Goal: Transaction & Acquisition: Subscribe to service/newsletter

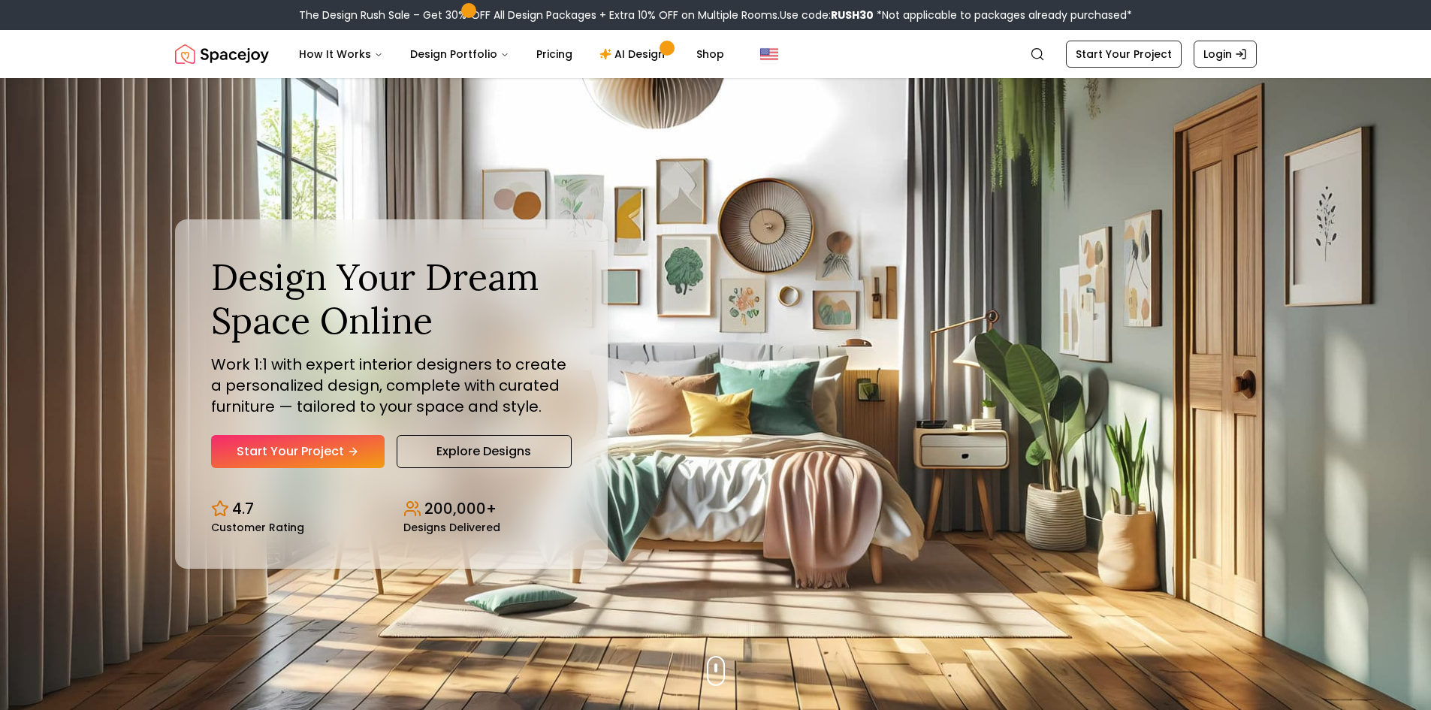
click at [1123, 147] on div "Design Your Dream Space Online Work 1:1 with expert interior designers to creat…" at bounding box center [716, 394] width 1154 height 632
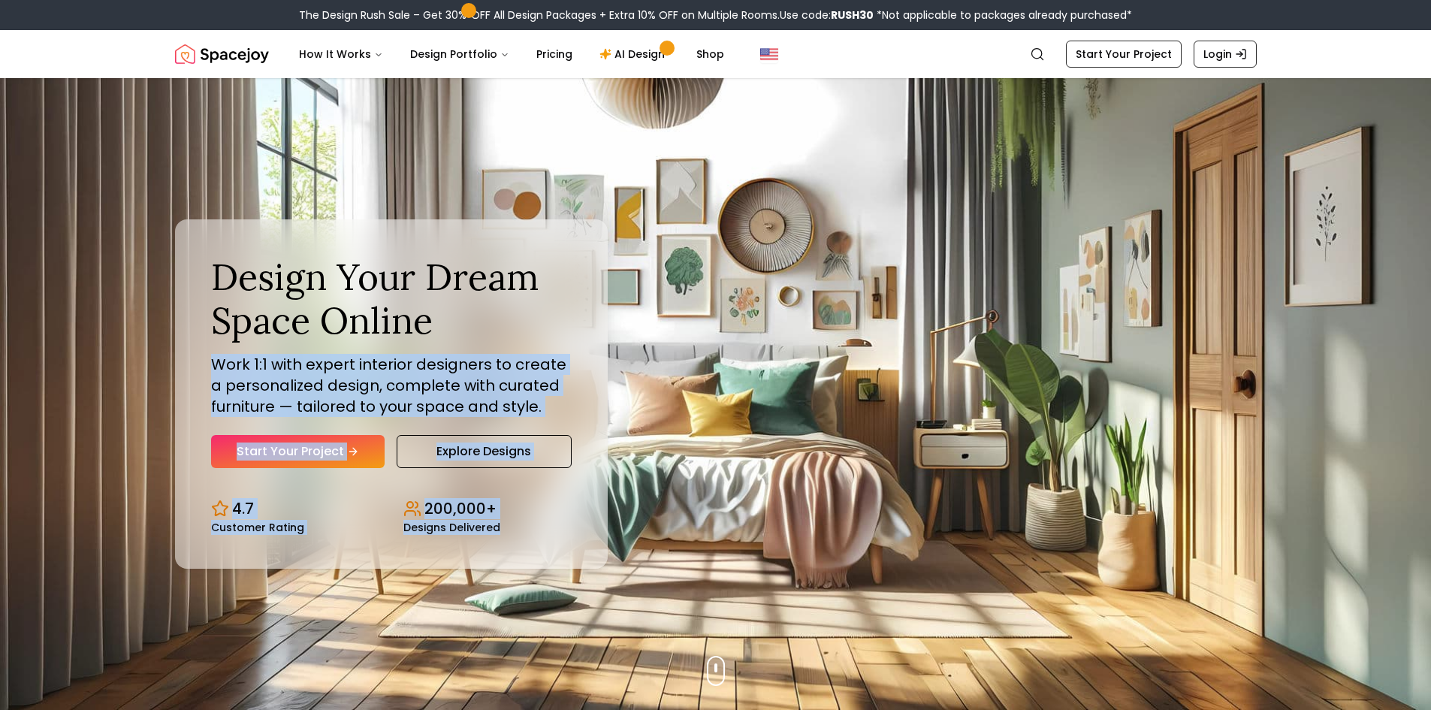
drag, startPoint x: 888, startPoint y: 315, endPoint x: 1002, endPoint y: 509, distance: 225.2
click at [1002, 509] on div "Design Your Dream Space Online Work 1:1 with expert interior designers to creat…" at bounding box center [716, 394] width 1154 height 632
click at [1148, 493] on div "Design Your Dream Space Online Work 1:1 with expert interior designers to creat…" at bounding box center [716, 394] width 1154 height 632
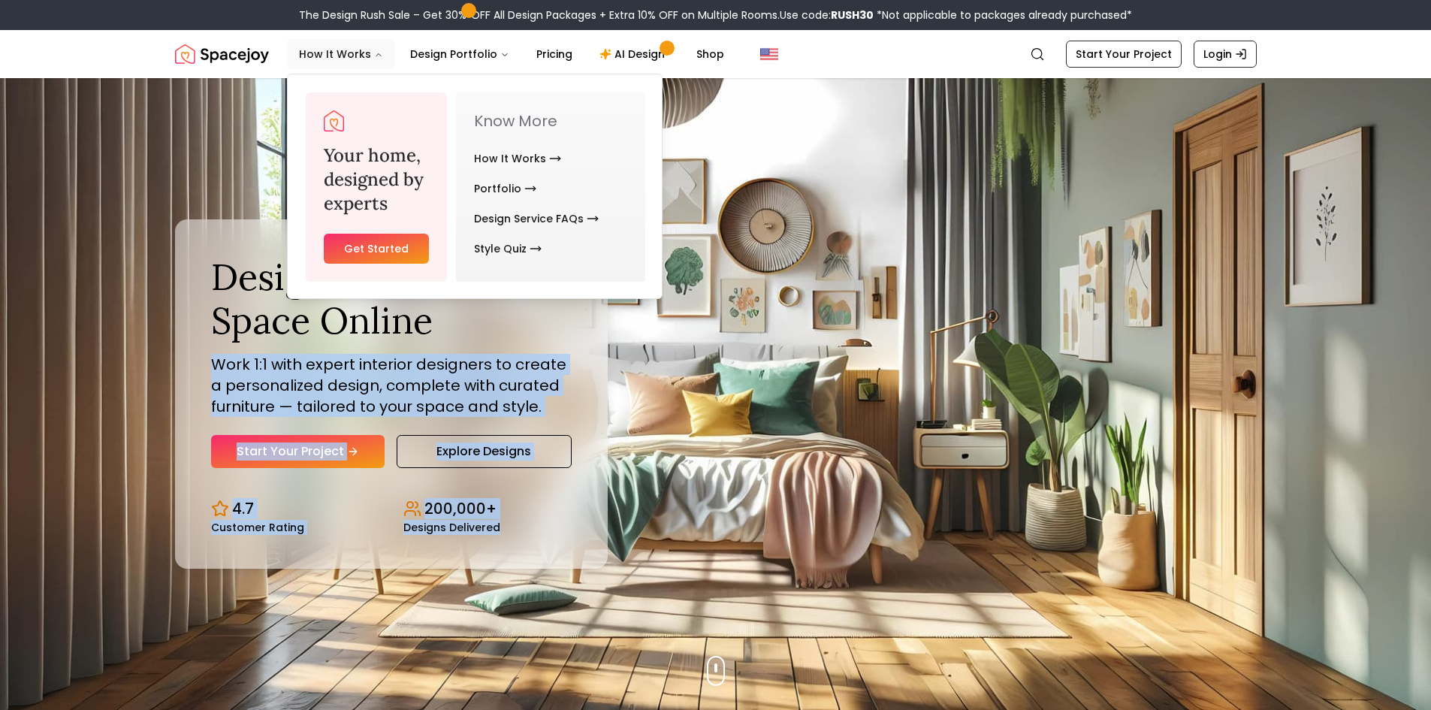
click at [368, 55] on button "How It Works" at bounding box center [341, 54] width 108 height 30
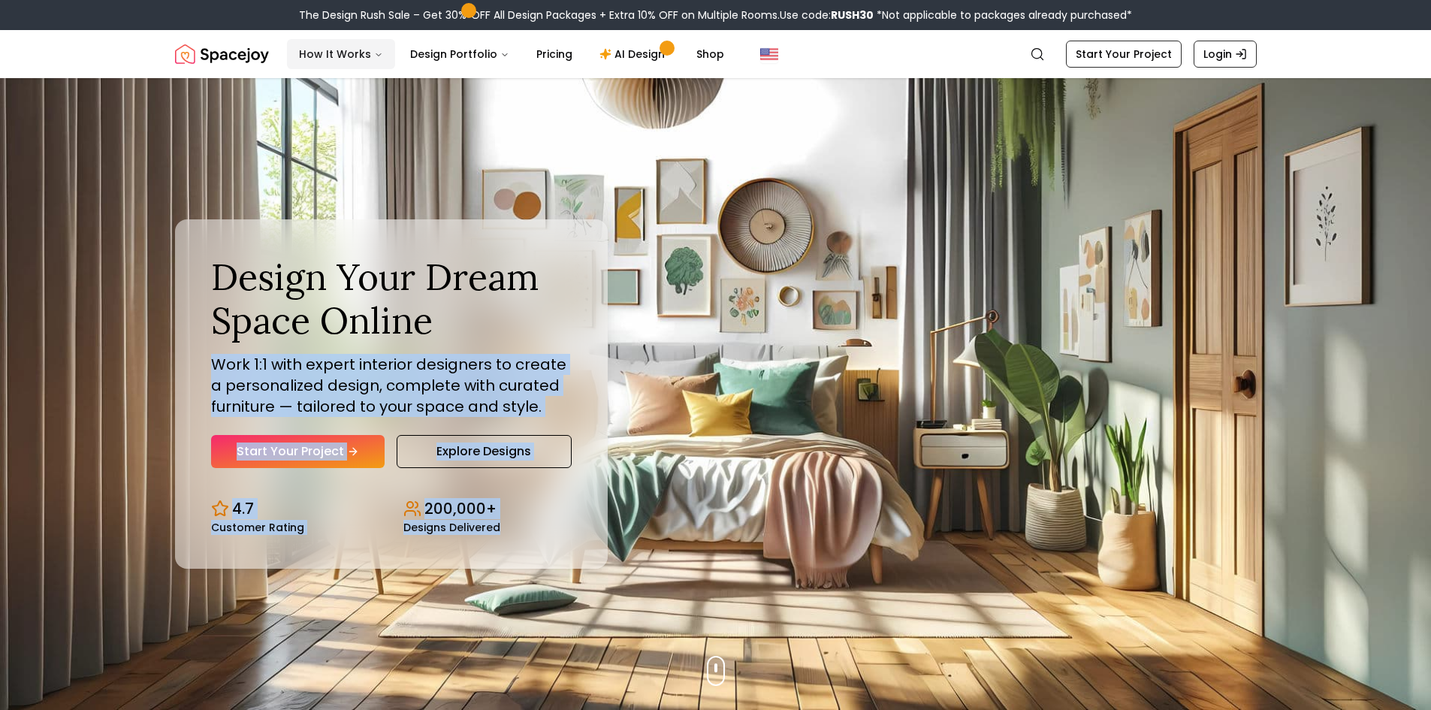
click at [376, 56] on icon "Main" at bounding box center [378, 55] width 5 height 2
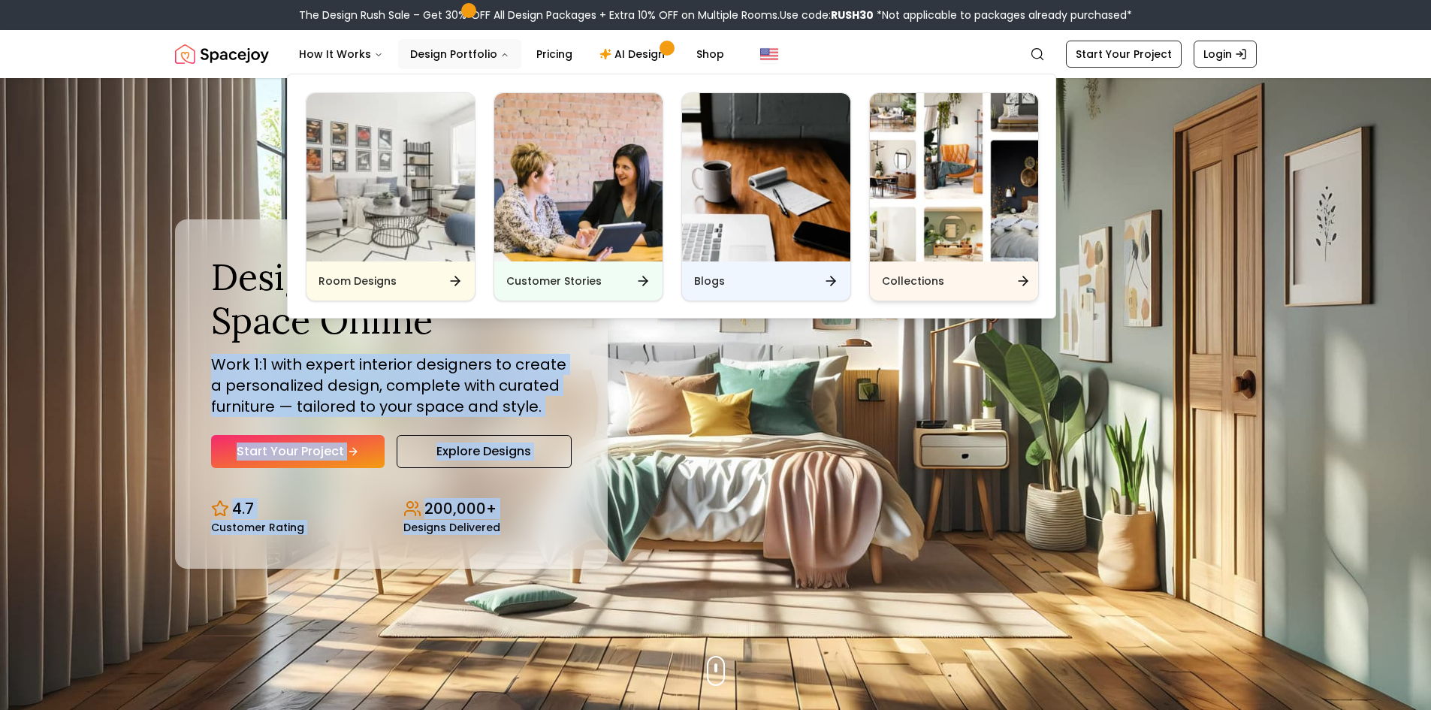
click at [963, 202] on img "Main" at bounding box center [954, 177] width 168 height 168
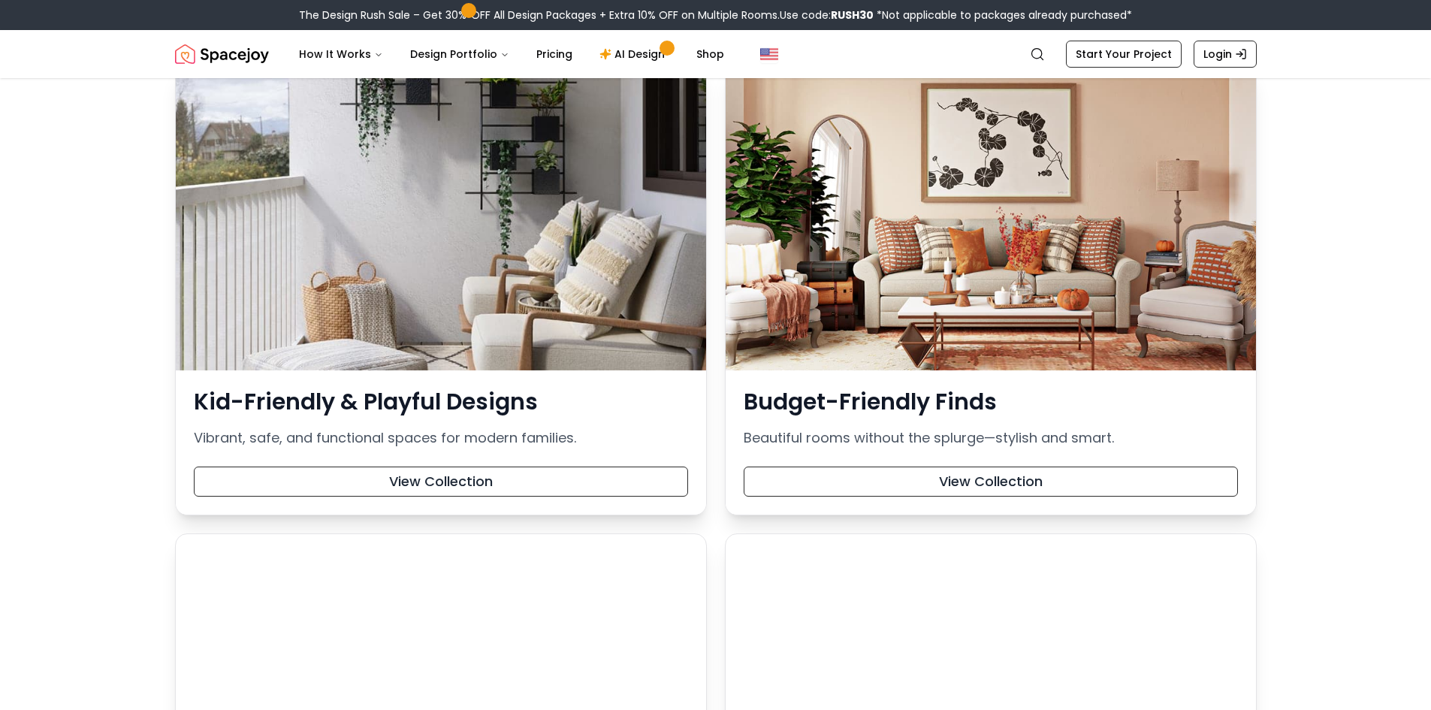
scroll to position [1652, 0]
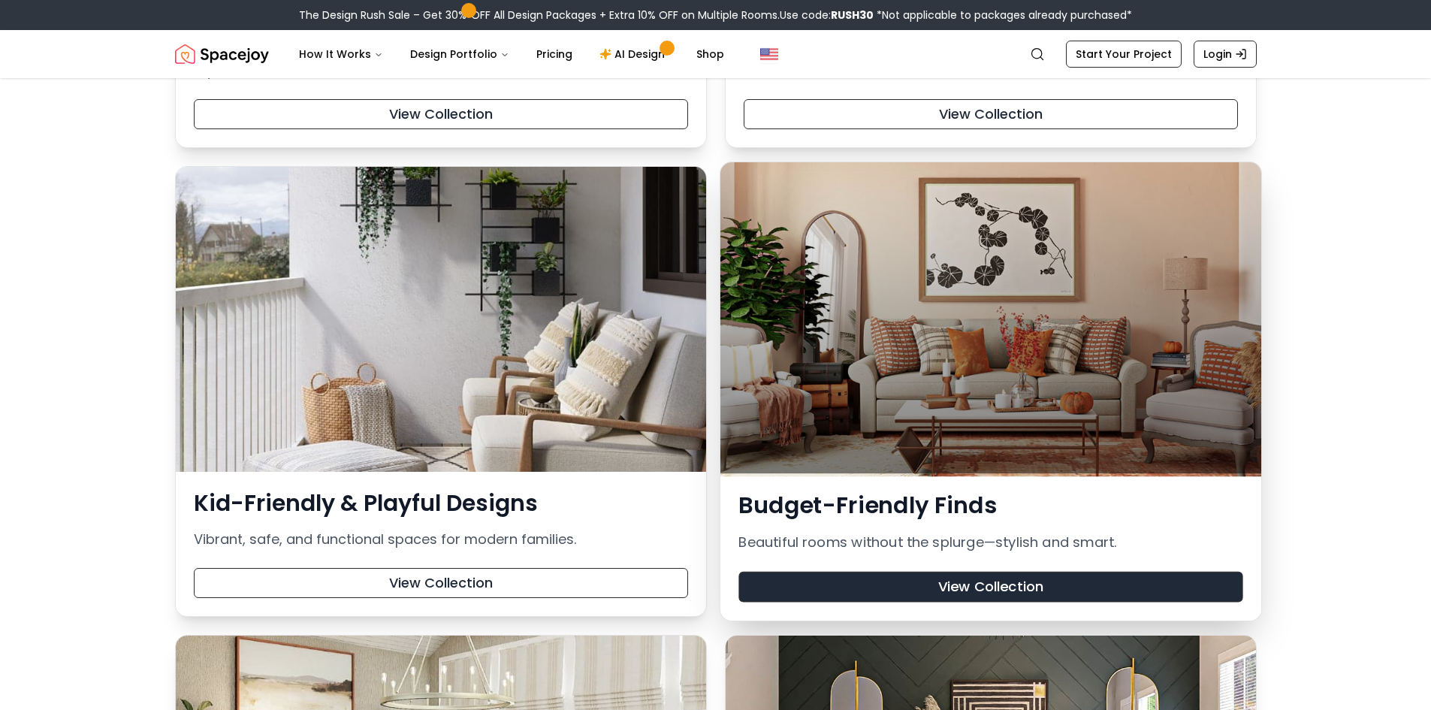
click at [970, 588] on button "View Collection" at bounding box center [990, 587] width 504 height 31
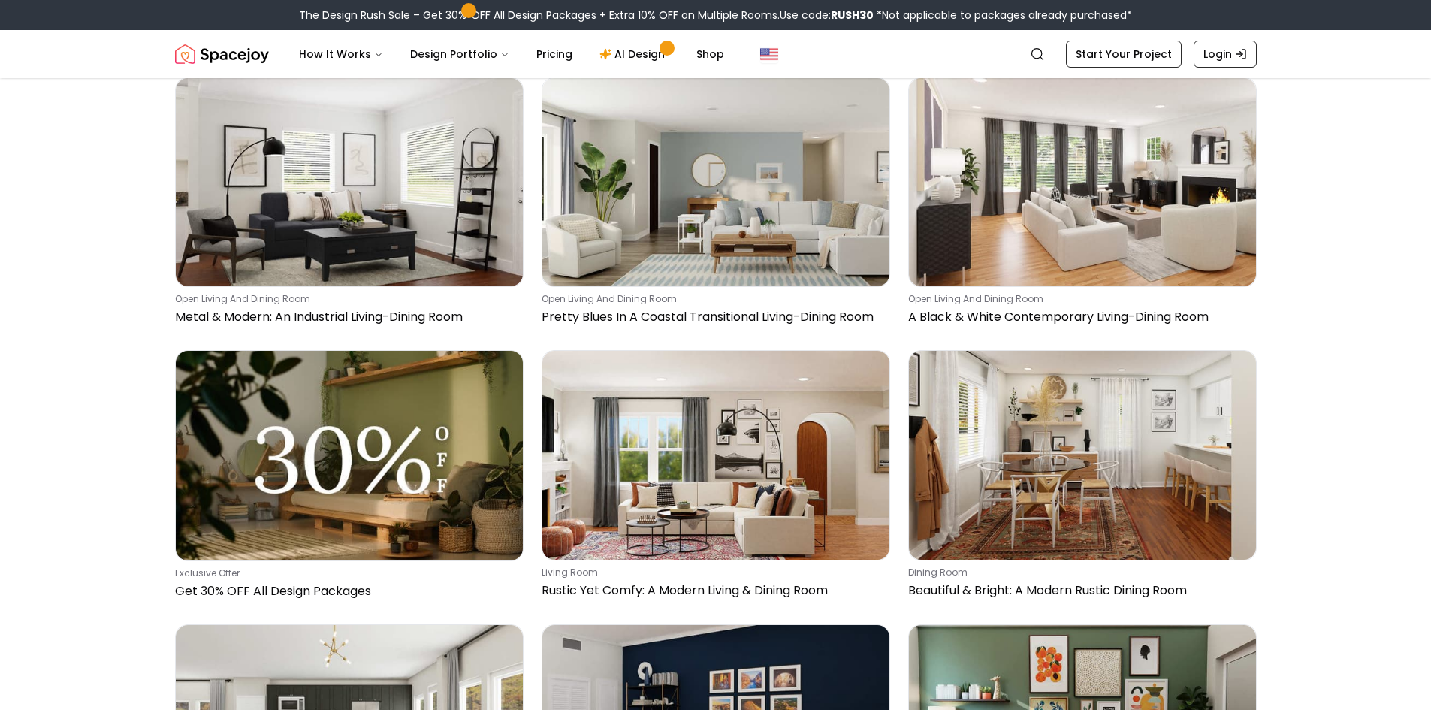
scroll to position [3680, 0]
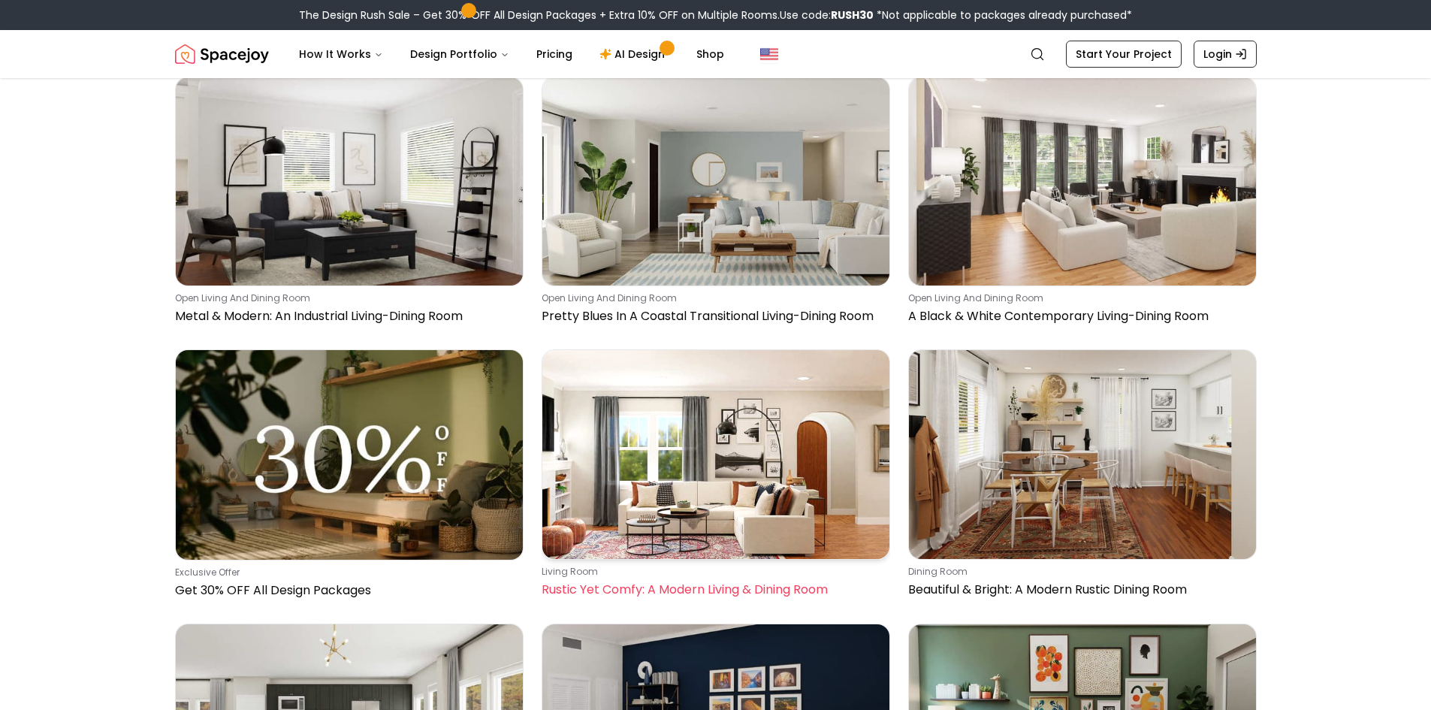
click at [674, 478] on img at bounding box center [715, 454] width 347 height 208
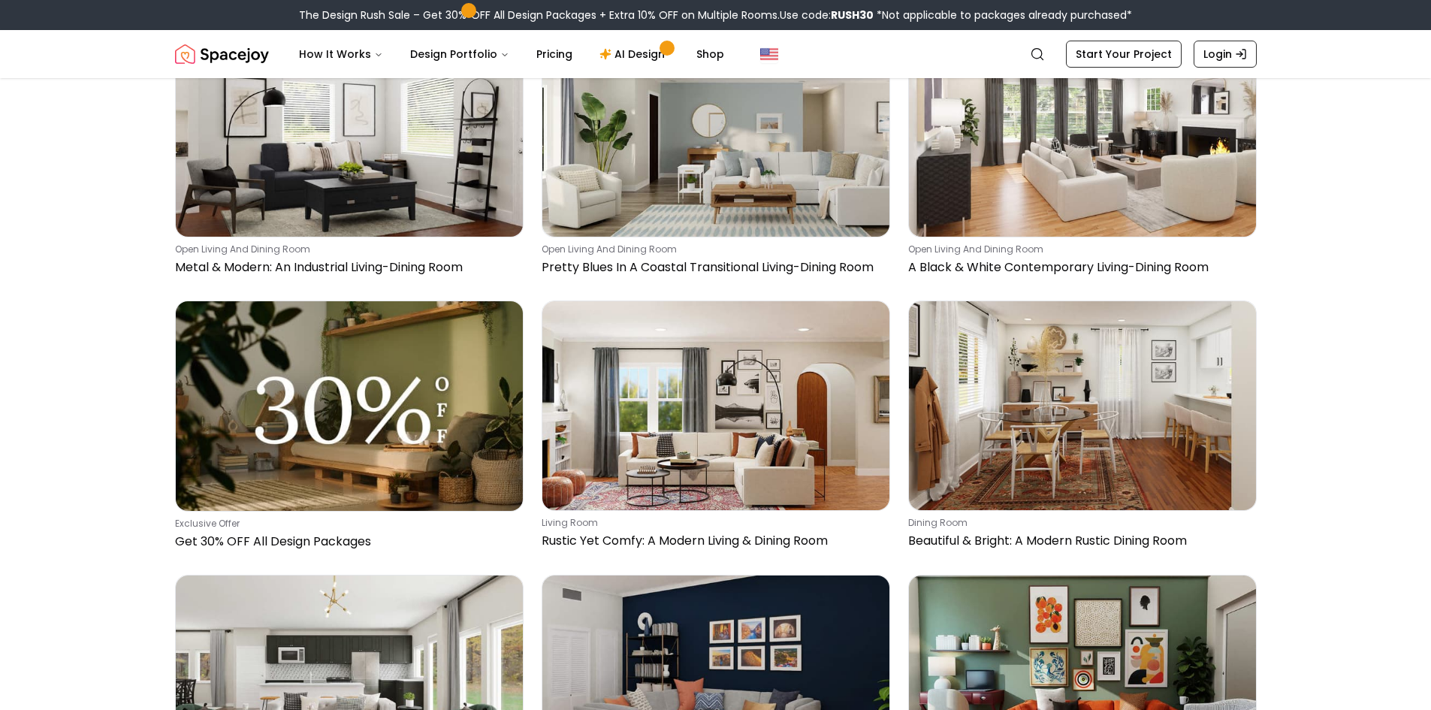
scroll to position [3755, 0]
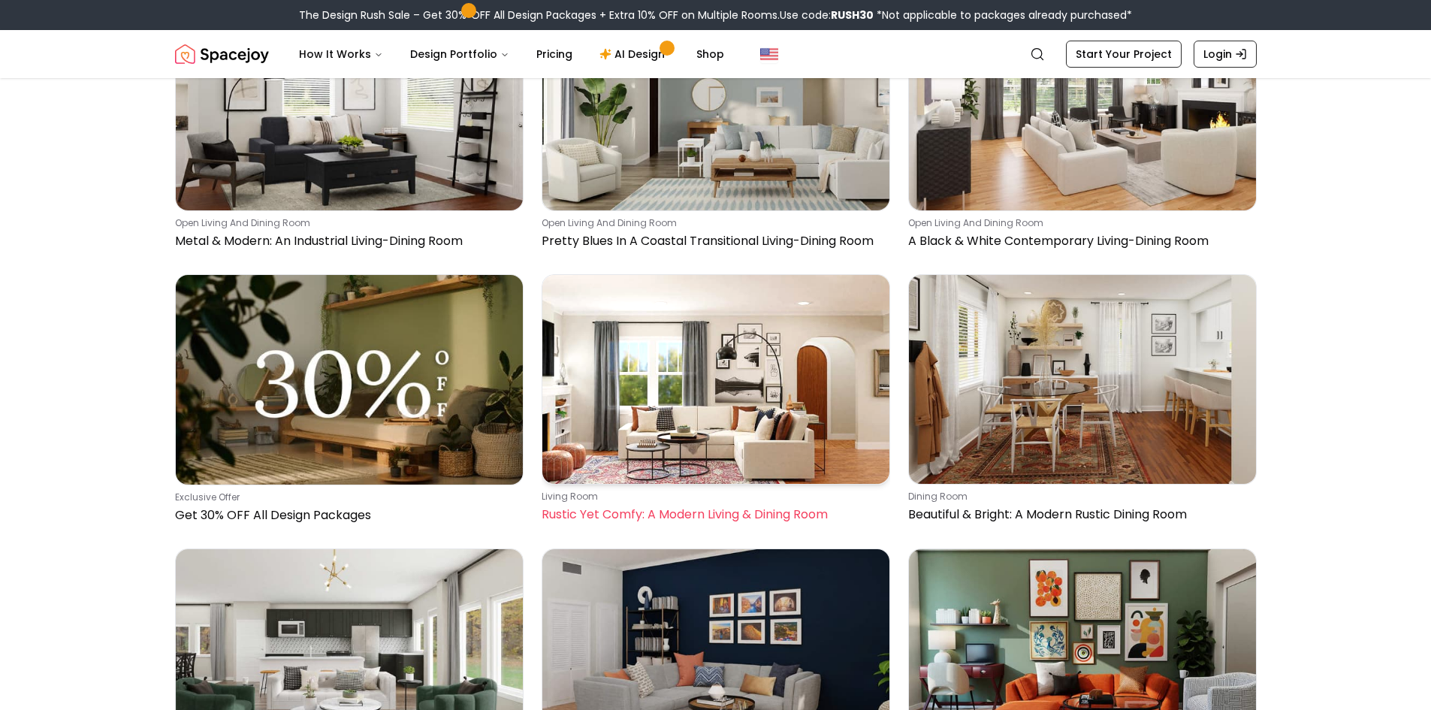
click at [707, 366] on img at bounding box center [715, 379] width 347 height 208
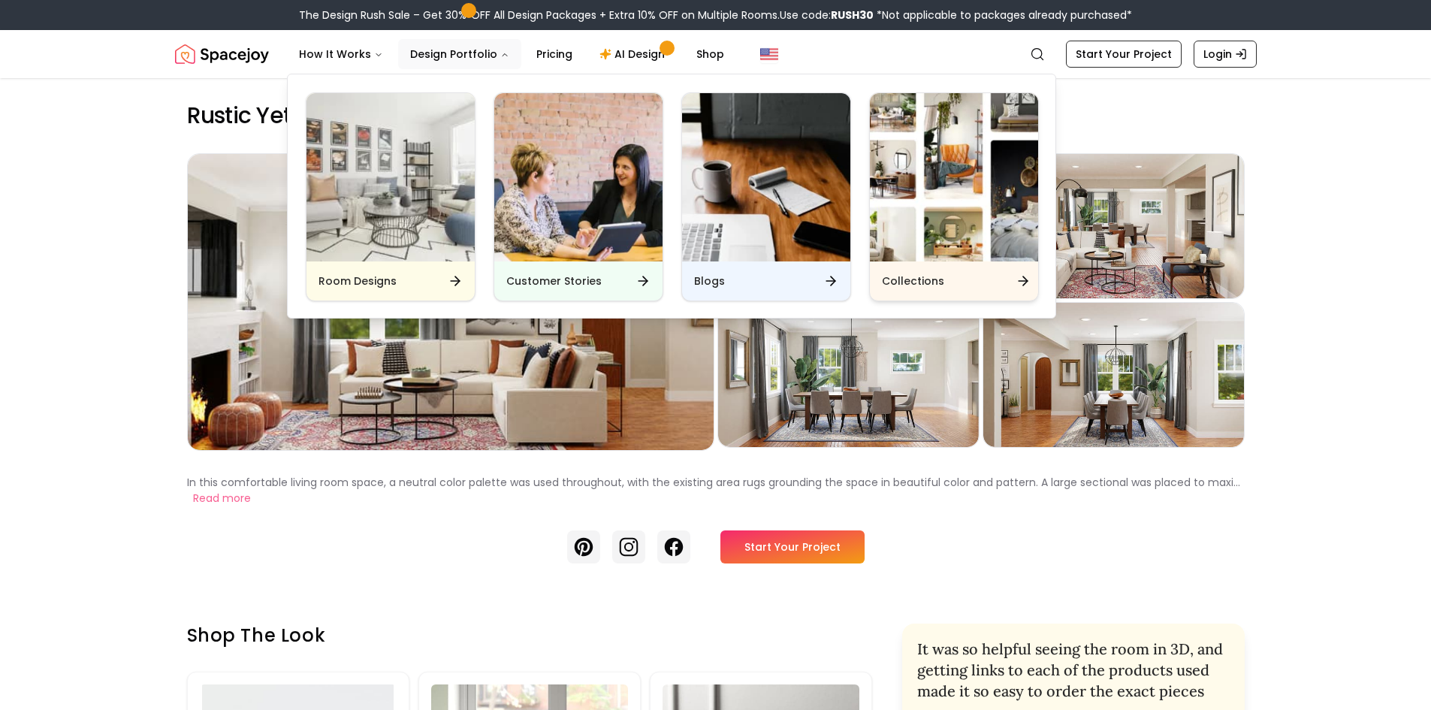
click at [1021, 276] on icon "Main" at bounding box center [1022, 280] width 15 height 15
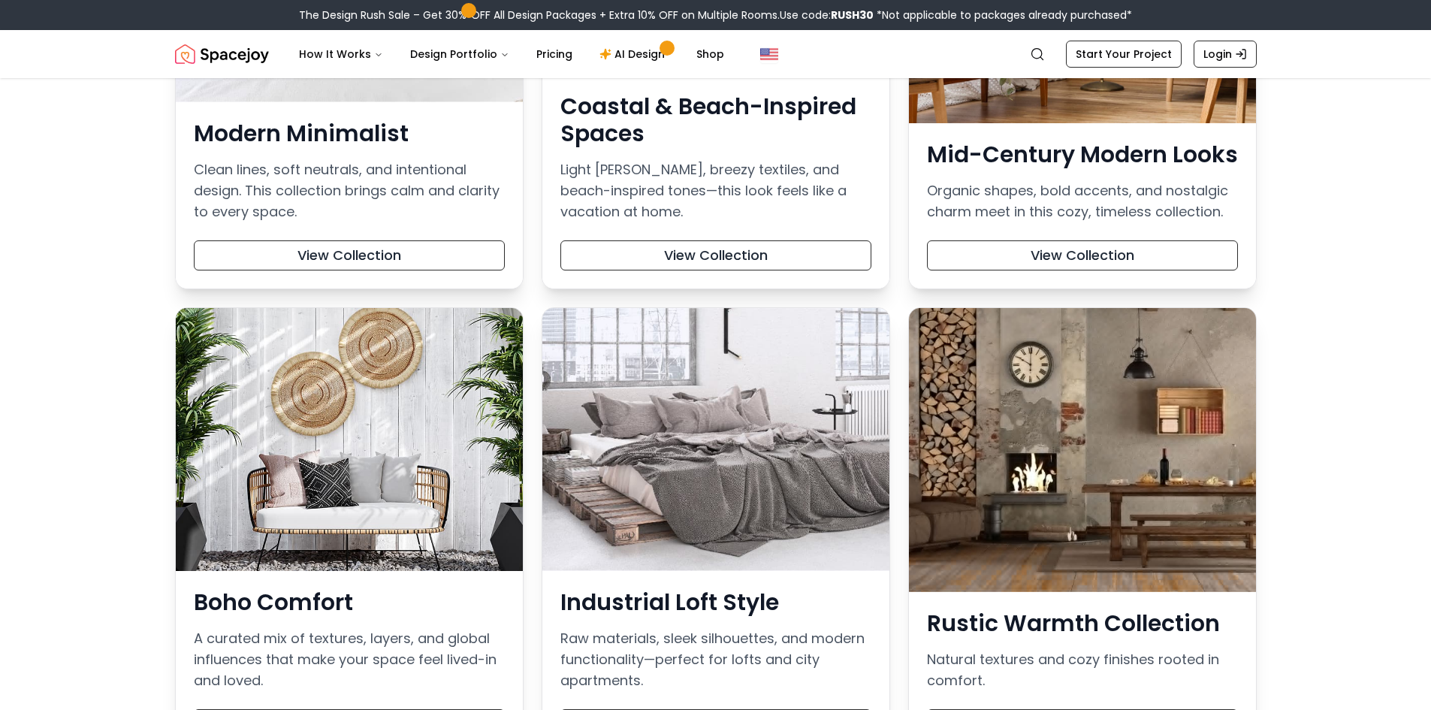
scroll to position [526, 0]
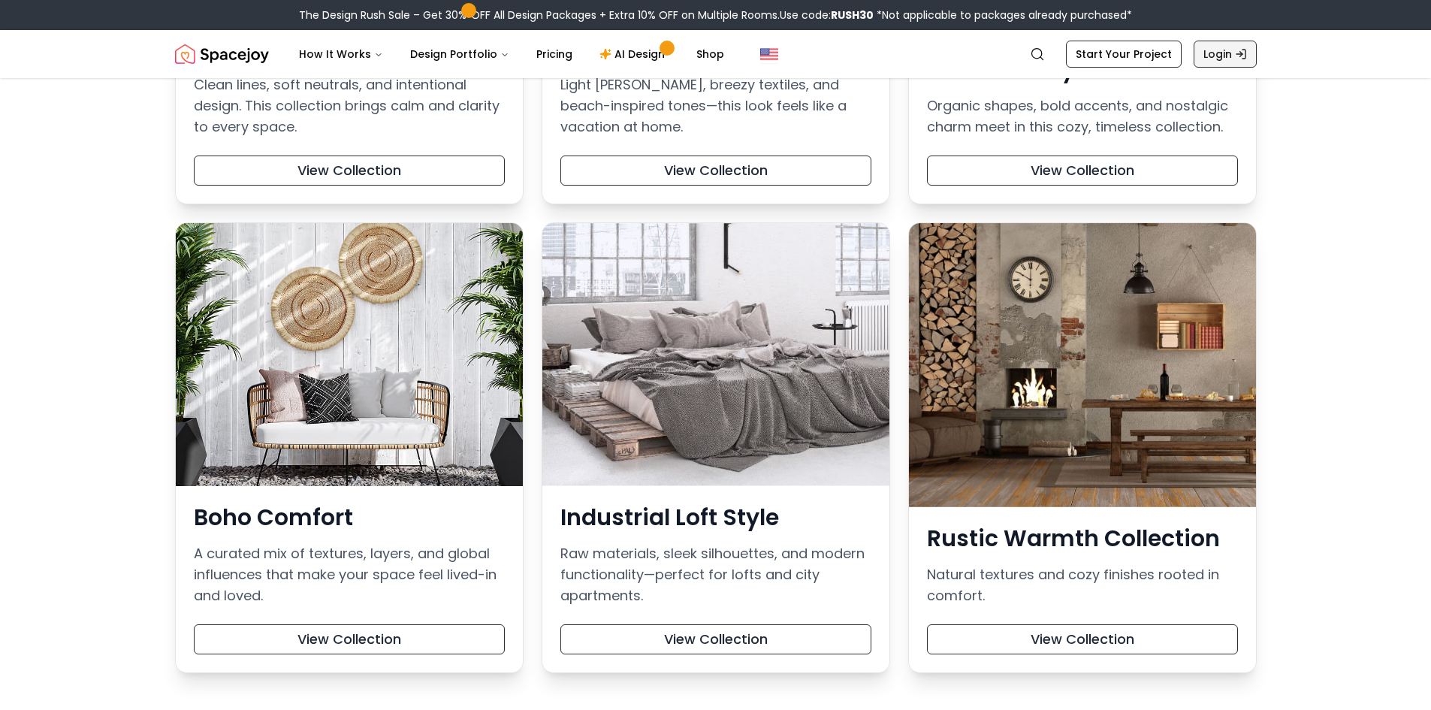
click at [1233, 55] on link "Login" at bounding box center [1224, 54] width 63 height 27
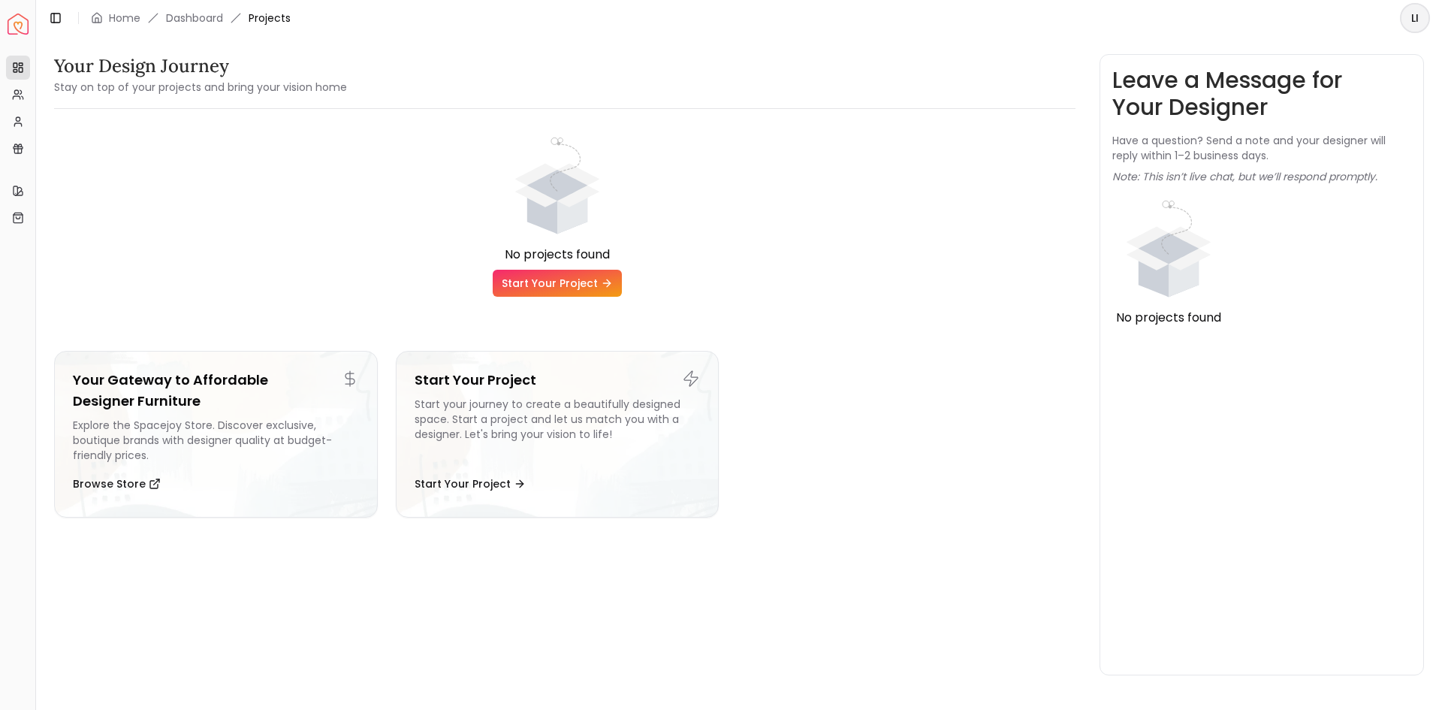
click at [1419, 17] on html "Spacejoy Dashboard Overview Projects My Referrals My Profile Gift Card Balance …" at bounding box center [721, 355] width 1442 height 710
click at [1296, 92] on div "Log out" at bounding box center [1345, 99] width 161 height 24
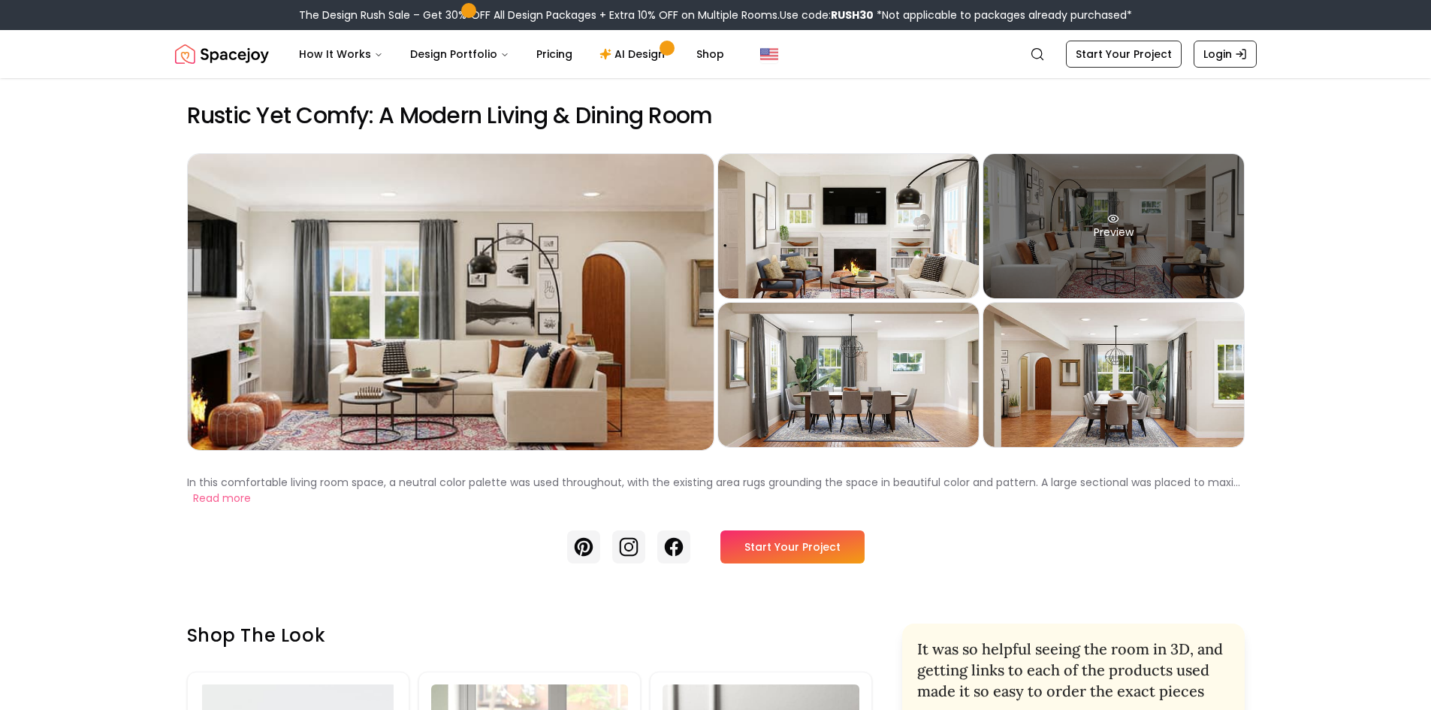
click at [1100, 264] on div "Preview" at bounding box center [1113, 226] width 261 height 144
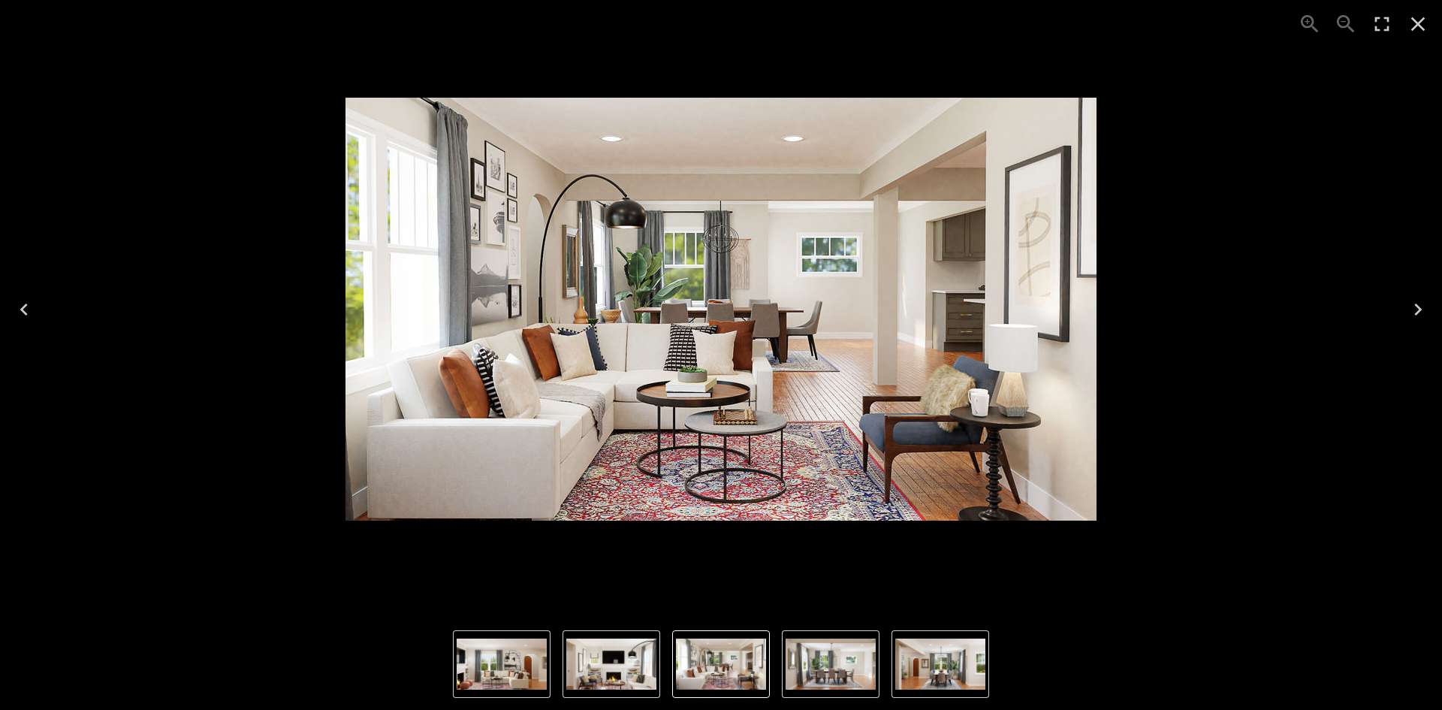
click at [943, 672] on img "5 of 5" at bounding box center [940, 663] width 90 height 51
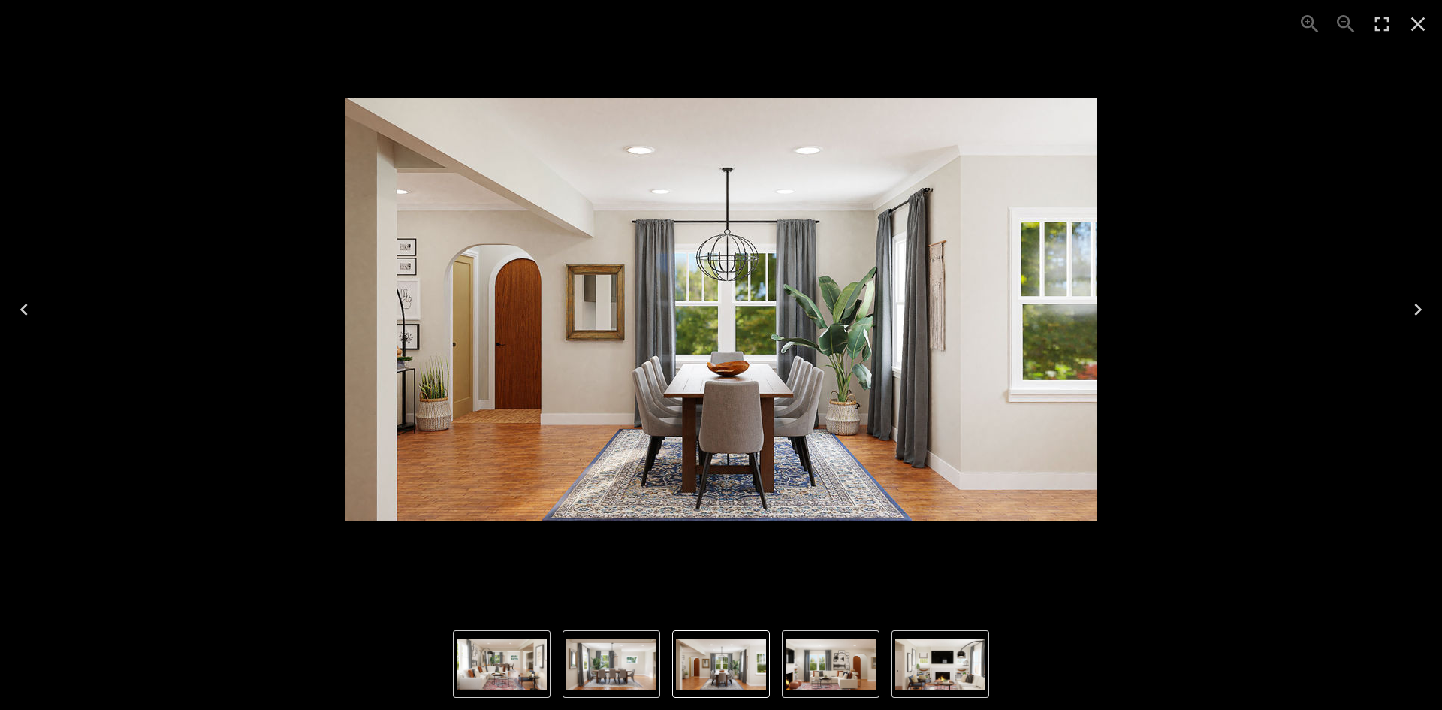
click at [824, 663] on img "1 of 5" at bounding box center [831, 663] width 90 height 51
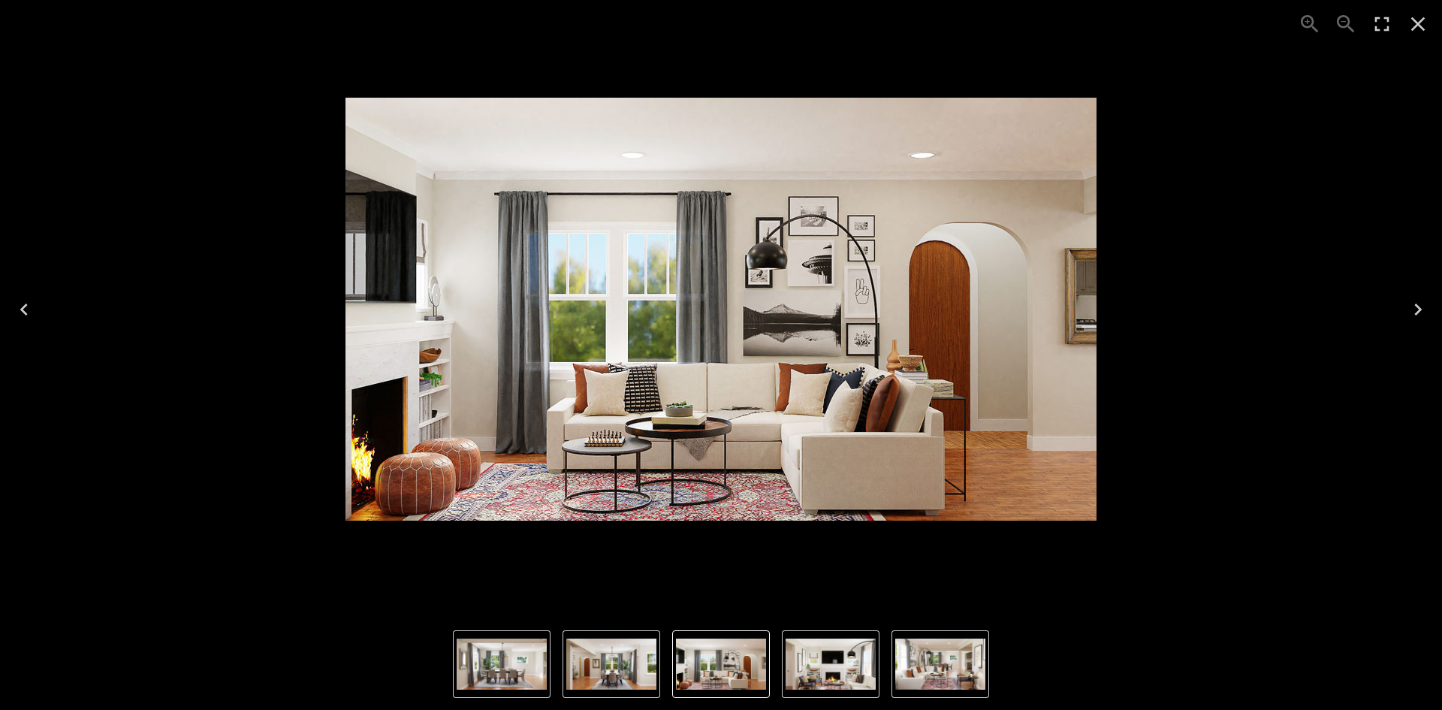
click at [1416, 20] on icon "Close" at bounding box center [1418, 24] width 24 height 24
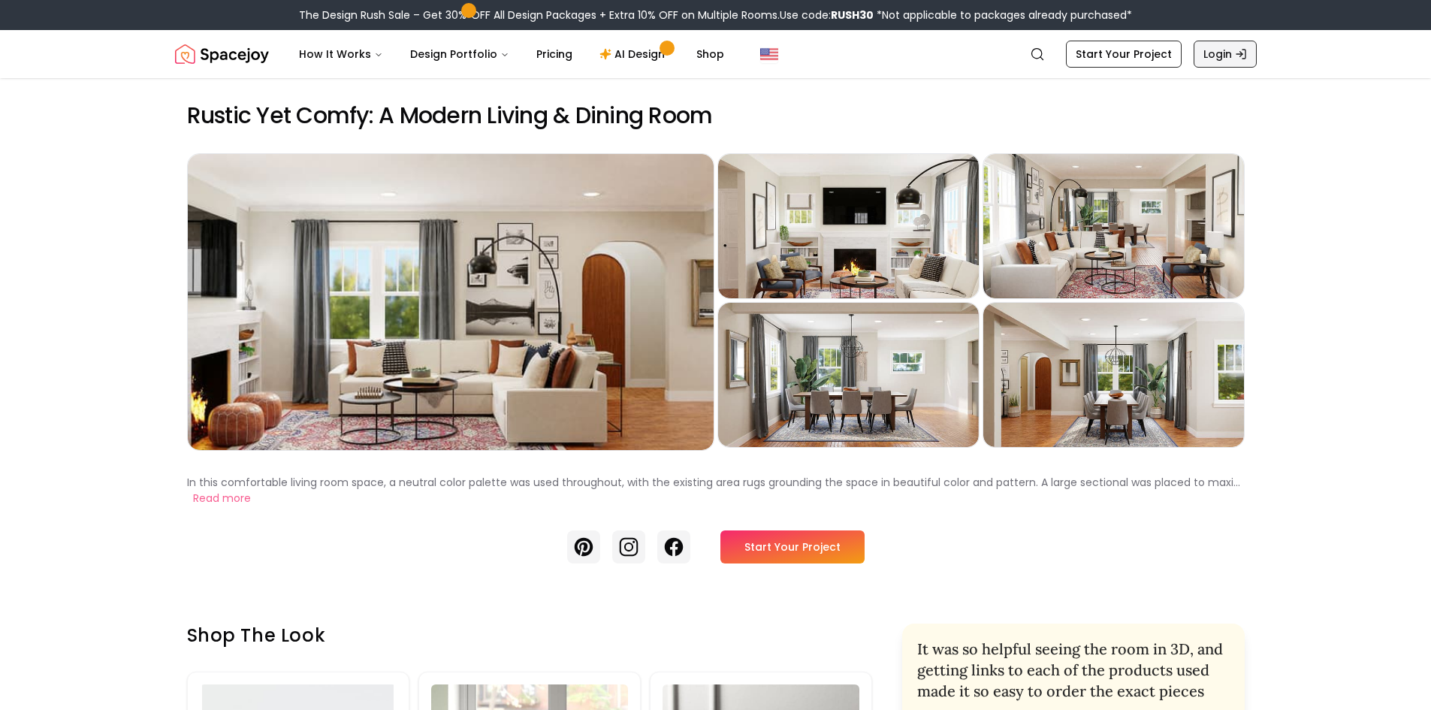
click at [1226, 51] on link "Login" at bounding box center [1224, 54] width 63 height 27
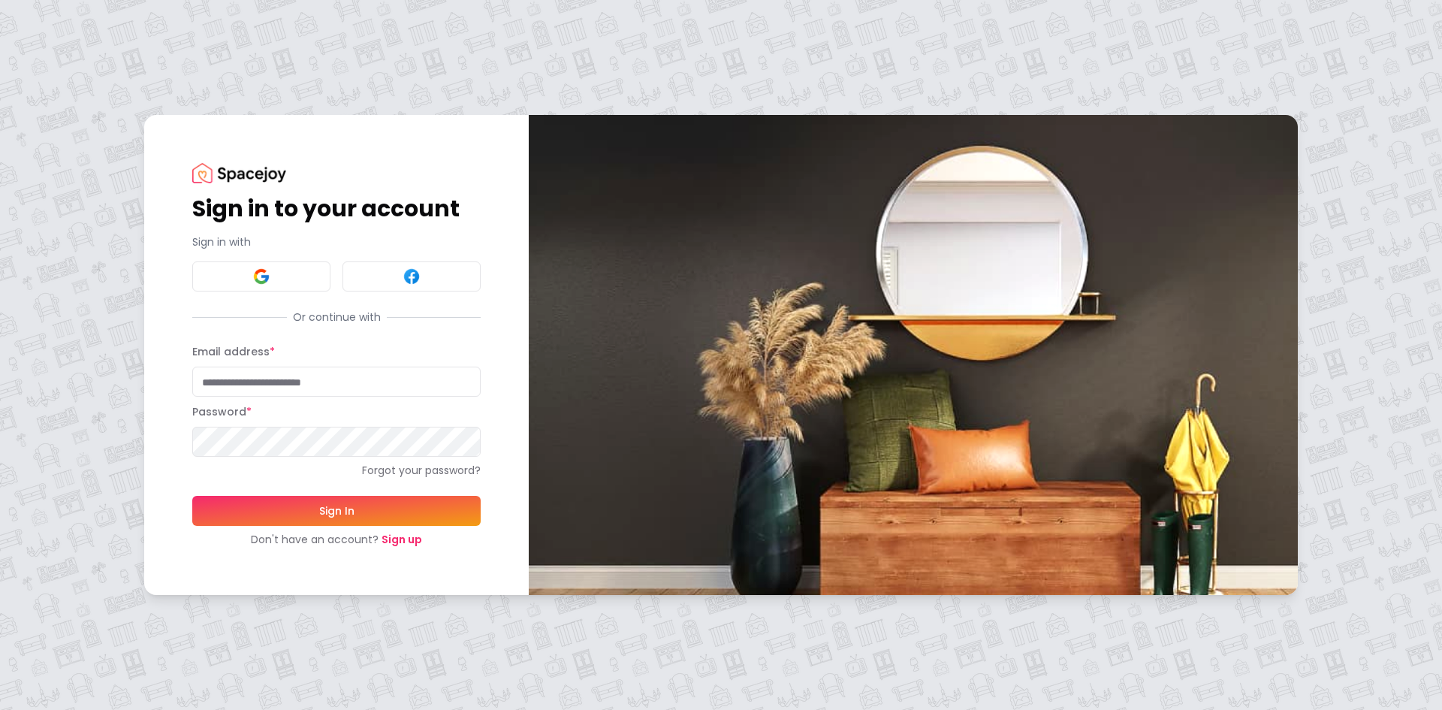
click at [416, 538] on link "Sign up" at bounding box center [402, 539] width 41 height 15
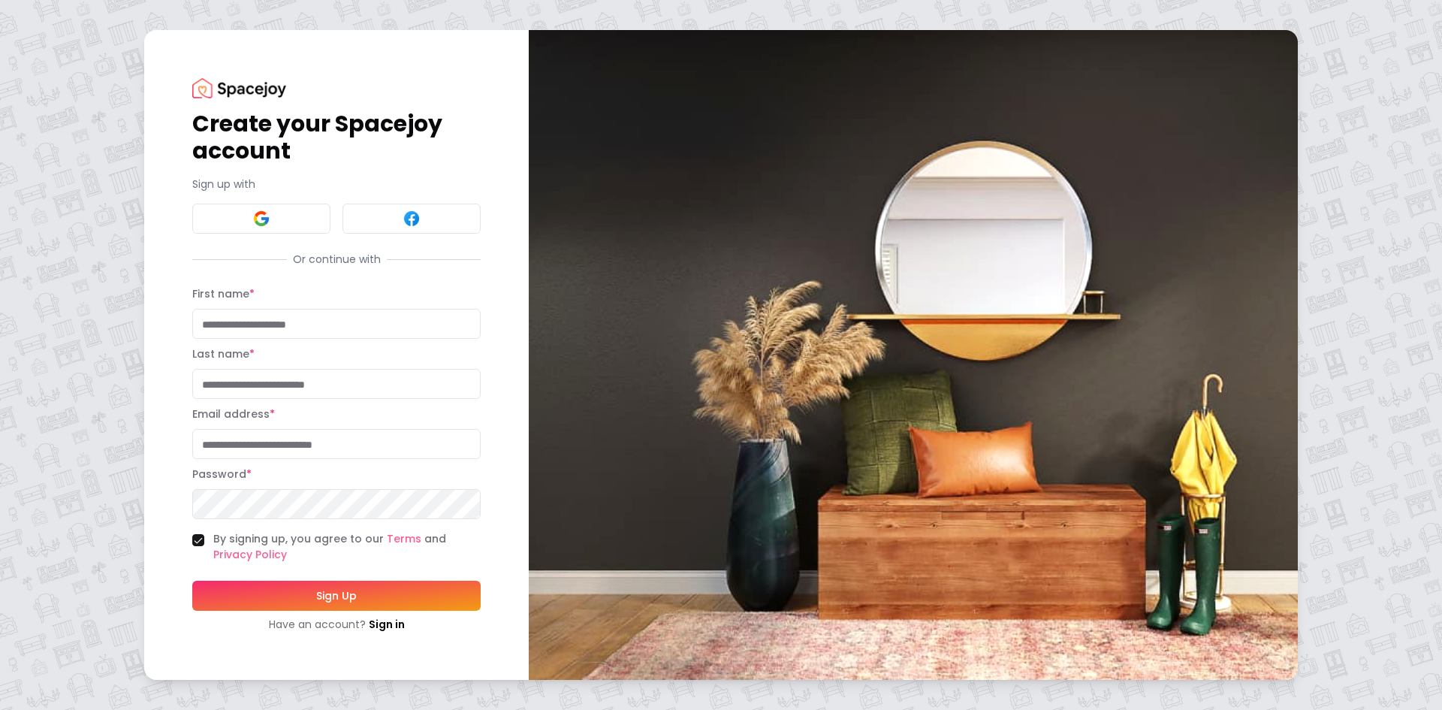
click at [342, 332] on input "First name *" at bounding box center [336, 324] width 288 height 30
type input "***"
click at [222, 387] on input "Last name *" at bounding box center [336, 384] width 288 height 30
type input "******"
click at [225, 451] on input "Email address *" at bounding box center [336, 444] width 288 height 30
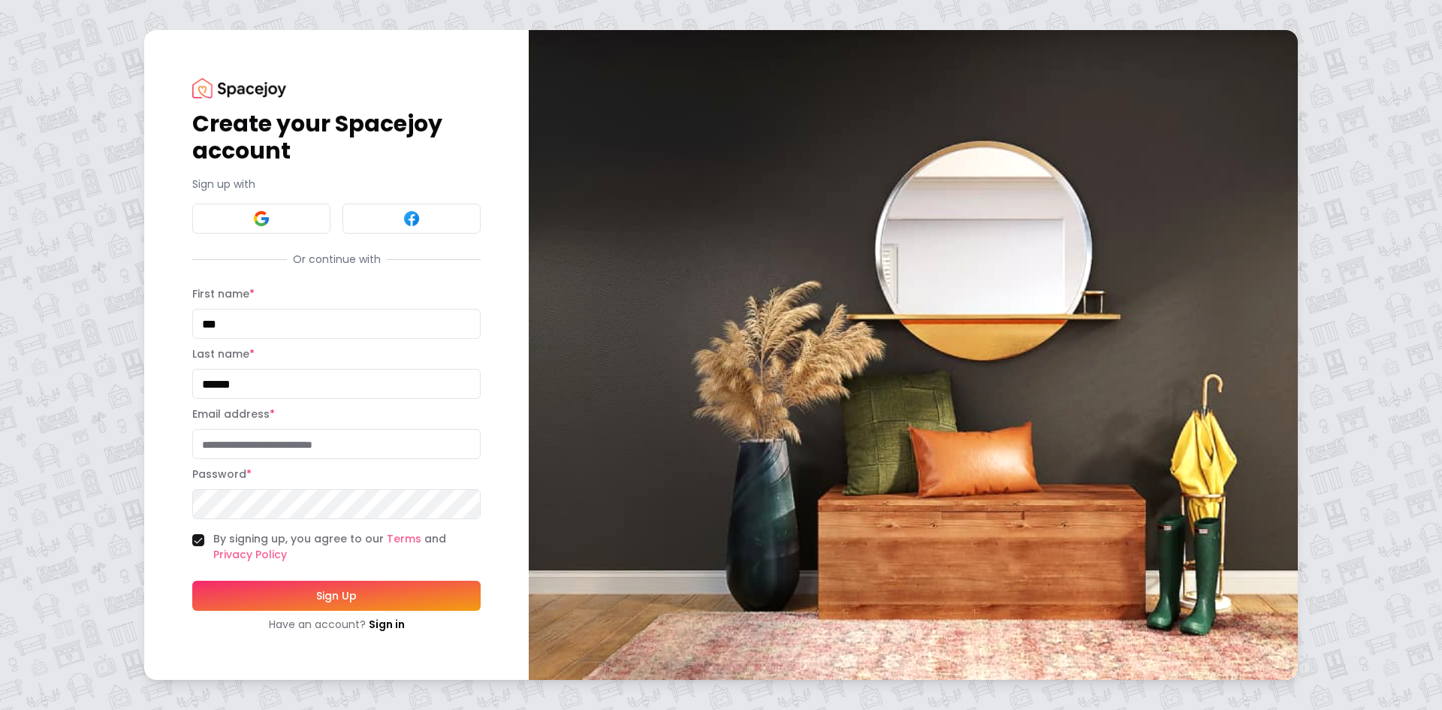
type input "**********"
click at [348, 591] on button "Sign Up" at bounding box center [336, 596] width 288 height 30
